Goal: Use online tool/utility: Utilize a website feature to perform a specific function

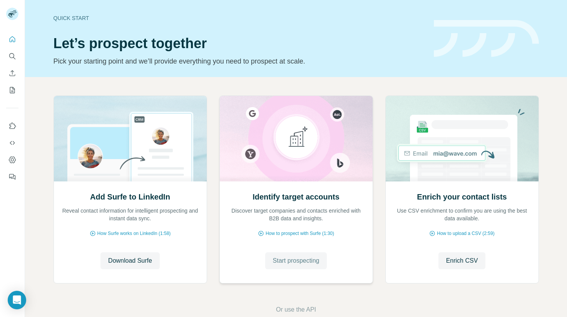
click at [296, 261] on span "Start prospecting" at bounding box center [296, 260] width 47 height 9
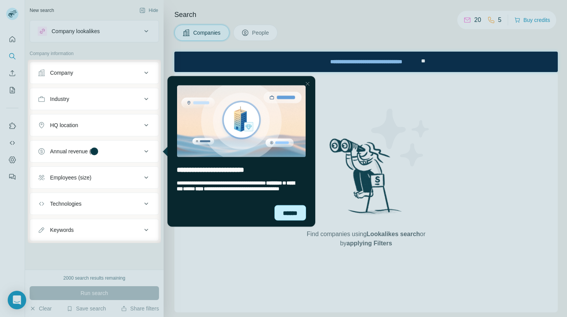
click at [290, 209] on div "******" at bounding box center [290, 212] width 32 height 15
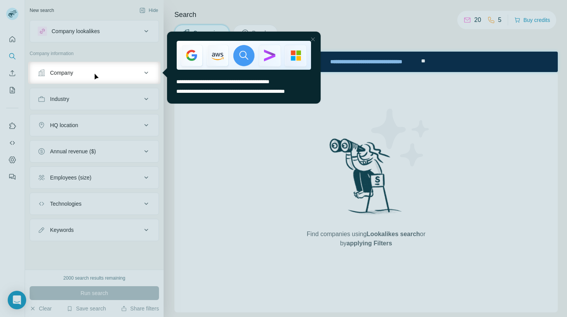
click at [316, 41] on div at bounding box center [312, 39] width 9 height 9
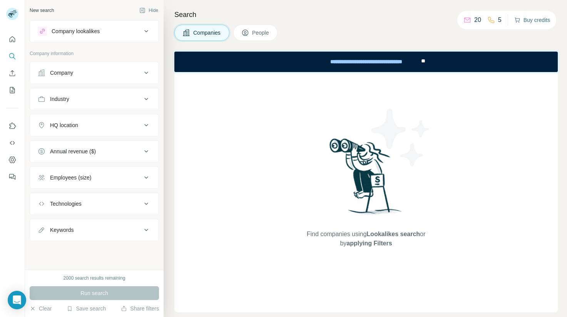
click at [530, 20] on button "Buy credits" at bounding box center [532, 20] width 36 height 11
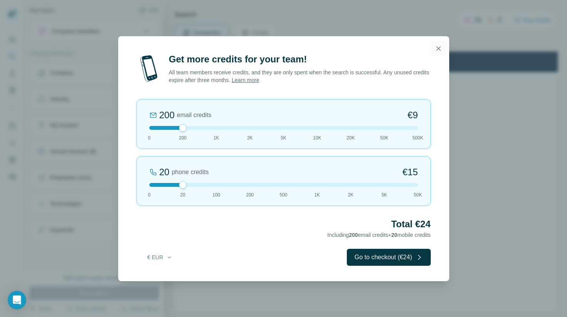
click at [439, 48] on icon "button" at bounding box center [438, 49] width 8 height 8
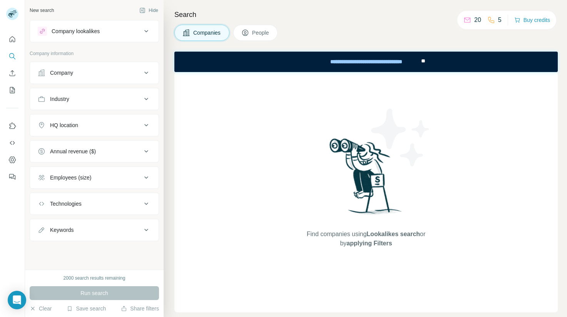
click at [128, 69] on button "Company" at bounding box center [94, 73] width 129 height 18
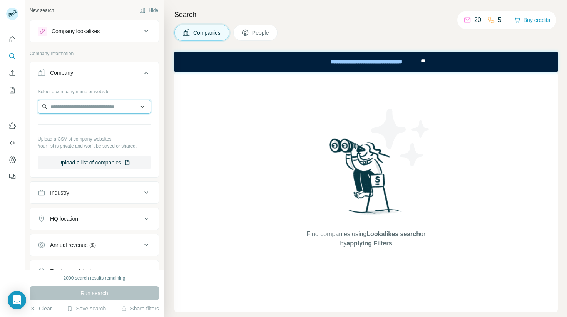
click at [123, 104] on input "text" at bounding box center [94, 107] width 113 height 14
click at [123, 90] on div "Select a company name or website" at bounding box center [94, 90] width 113 height 10
click at [144, 75] on icon at bounding box center [146, 72] width 9 height 9
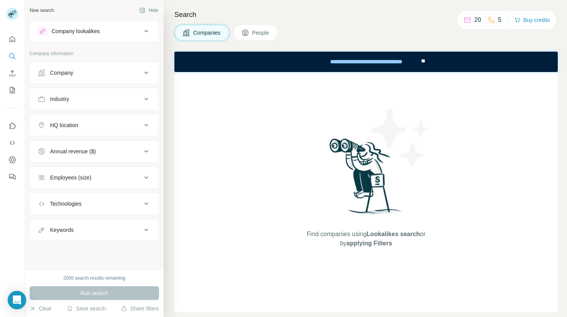
click at [145, 95] on icon at bounding box center [146, 98] width 9 height 9
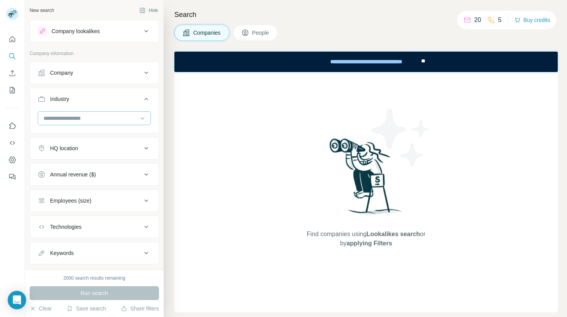
click at [136, 119] on input at bounding box center [90, 118] width 95 height 8
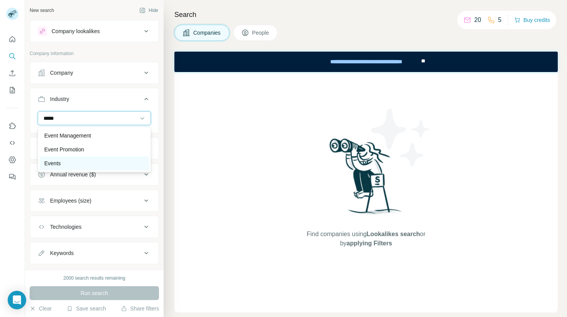
type input "*****"
click at [102, 157] on div "Events" at bounding box center [94, 163] width 109 height 14
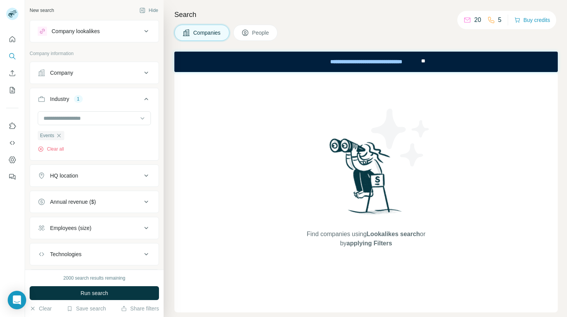
click at [109, 180] on button "HQ location" at bounding box center [94, 175] width 129 height 18
click at [112, 200] on input "text" at bounding box center [94, 195] width 113 height 14
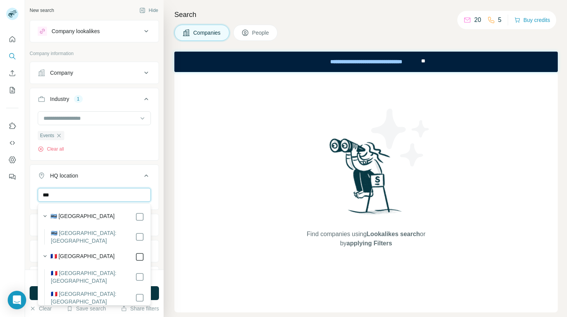
type input "***"
click at [173, 191] on div "Search Companies People Find companies using Lookalikes search or by applying F…" at bounding box center [365, 158] width 403 height 317
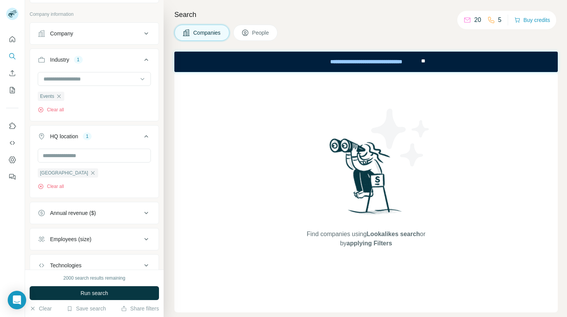
scroll to position [94, 0]
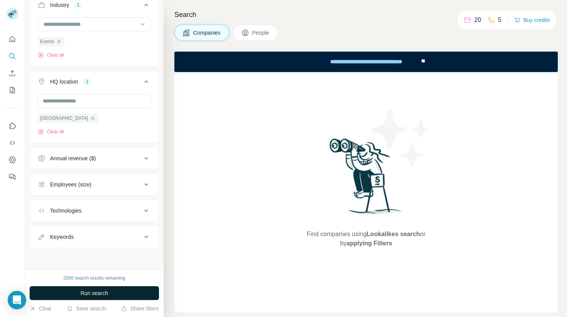
click at [118, 292] on button "Run search" at bounding box center [94, 293] width 129 height 14
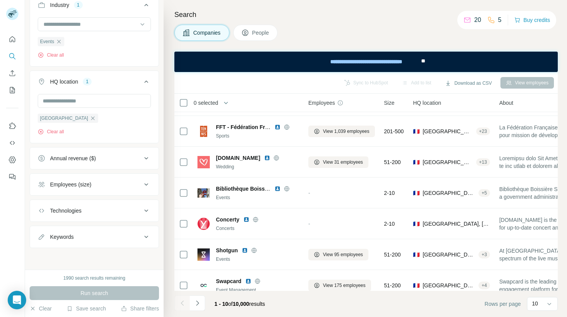
scroll to position [129, 0]
